Goal: Task Accomplishment & Management: Manage account settings

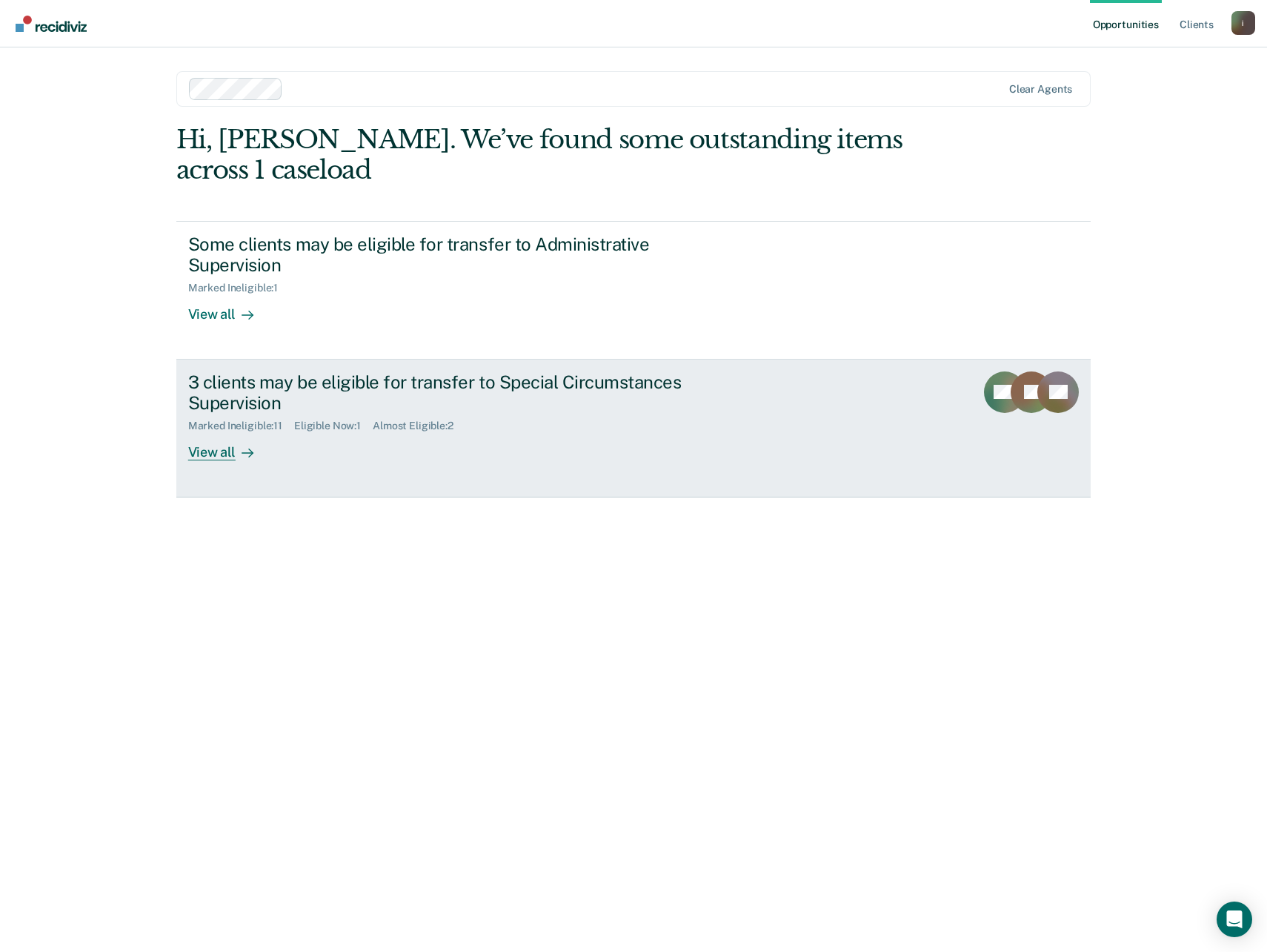
click at [573, 428] on div "Marked Ineligible : 11 Eligible Now : 1 Almost Eligible : 2" at bounding box center [448, 423] width 520 height 18
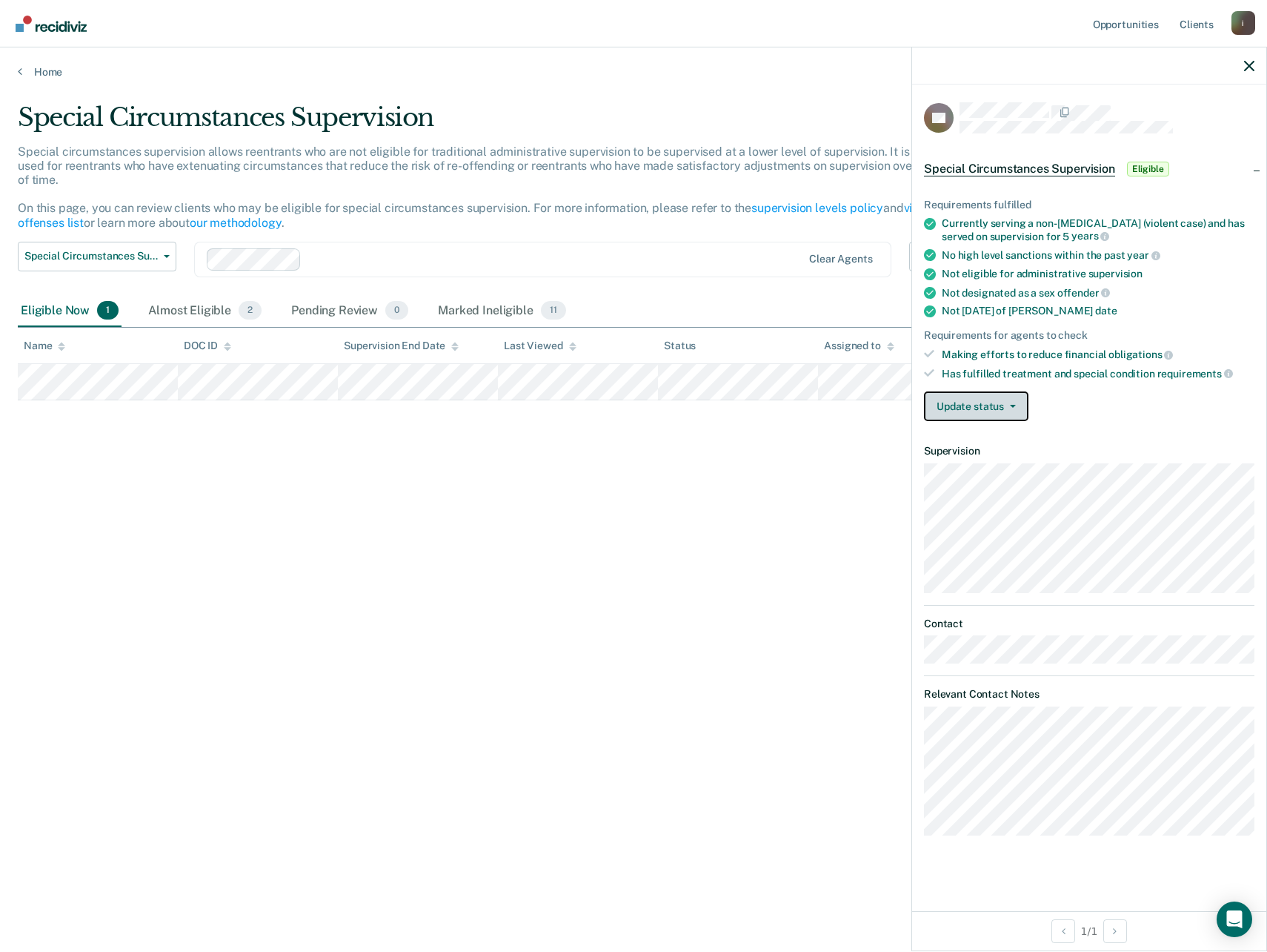
click at [1016, 413] on button "Update status" at bounding box center [976, 406] width 104 height 30
click at [986, 460] on button "Mark Ineligible" at bounding box center [996, 465] width 145 height 24
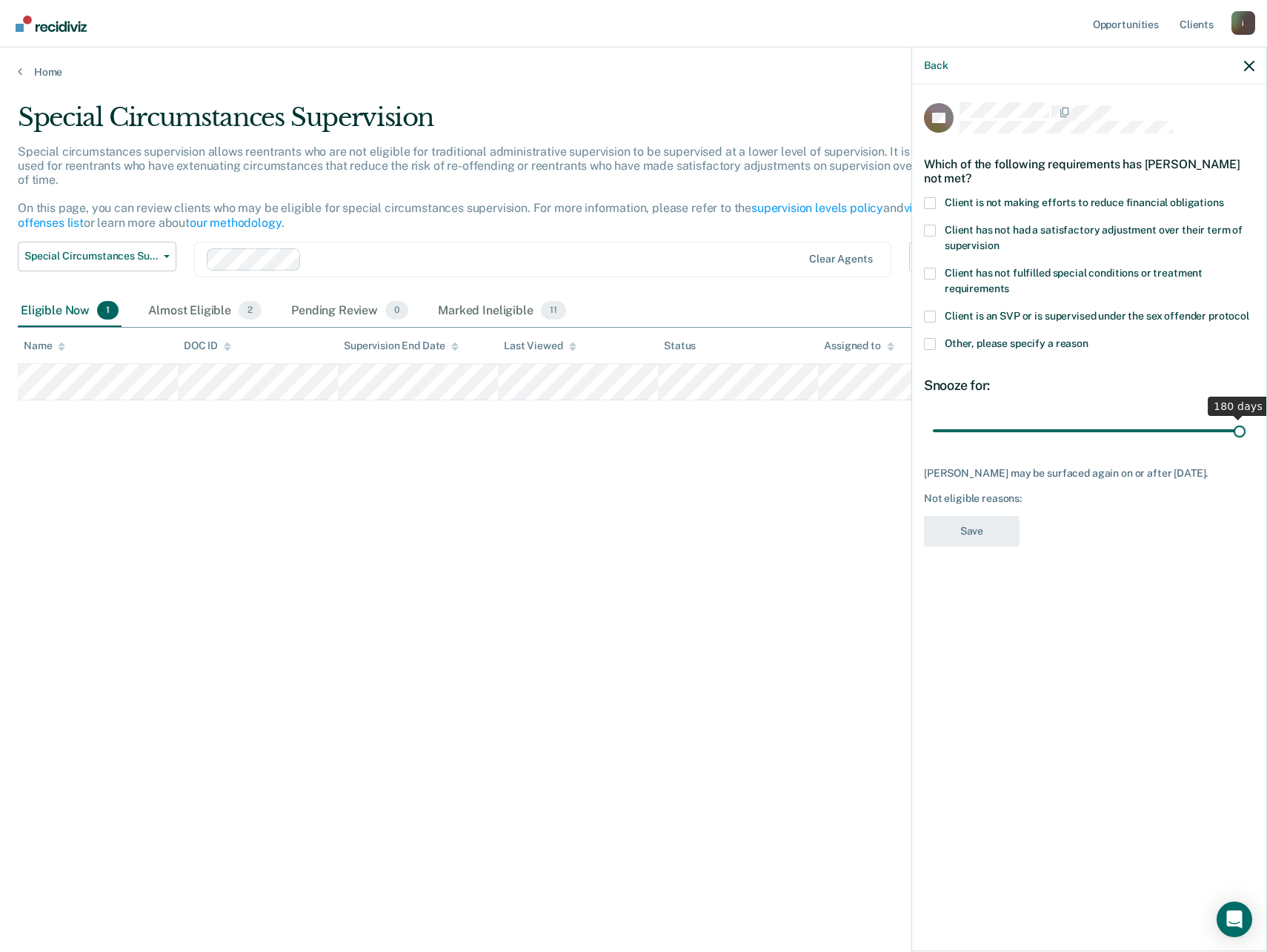
drag, startPoint x: 995, startPoint y: 429, endPoint x: 1304, endPoint y: 436, distance: 309.1
type input "180"
click at [1246, 436] on input "range" at bounding box center [1089, 430] width 313 height 26
click at [935, 192] on div "Which of the following requirements has [PERSON_NAME] not met?" at bounding box center [1090, 171] width 331 height 52
click at [933, 199] on span at bounding box center [930, 202] width 12 height 12
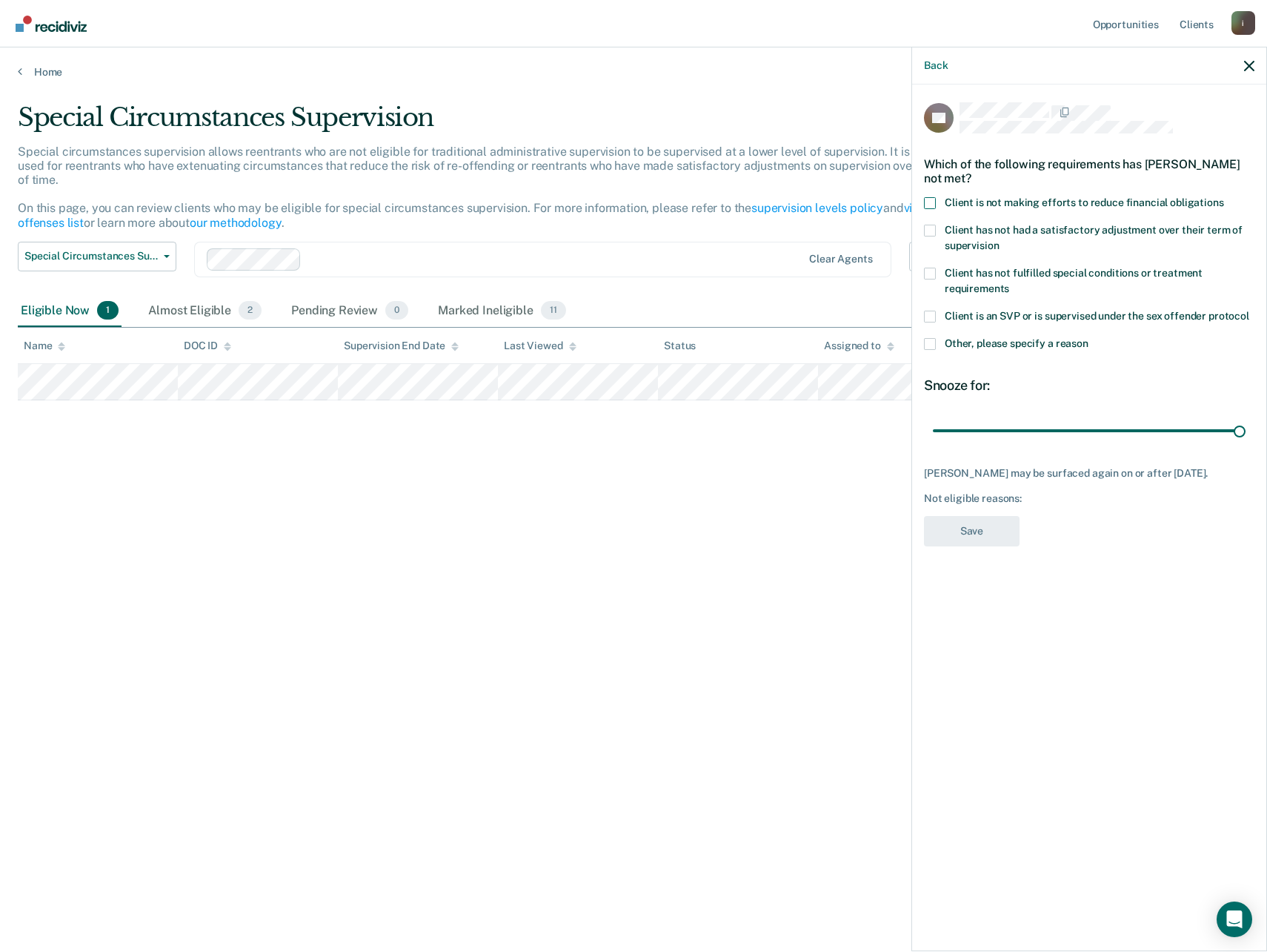
click at [1225, 197] on input "Client is not making efforts to reduce financial obligations" at bounding box center [1225, 197] width 0 height 0
click at [978, 527] on button "Save" at bounding box center [972, 531] width 96 height 30
